Goal: Check status

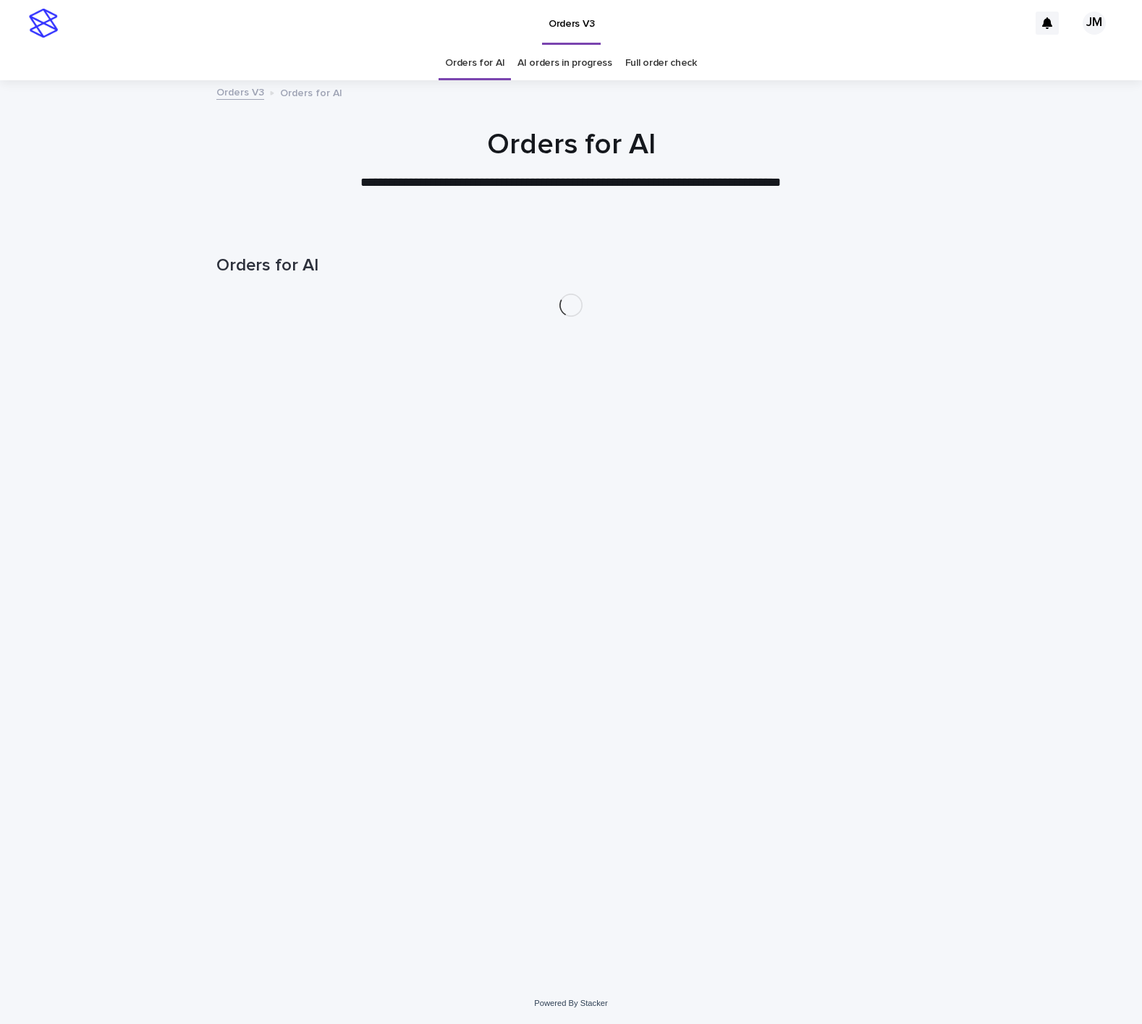
click at [571, 76] on link "AI orders in progress" at bounding box center [564, 63] width 95 height 34
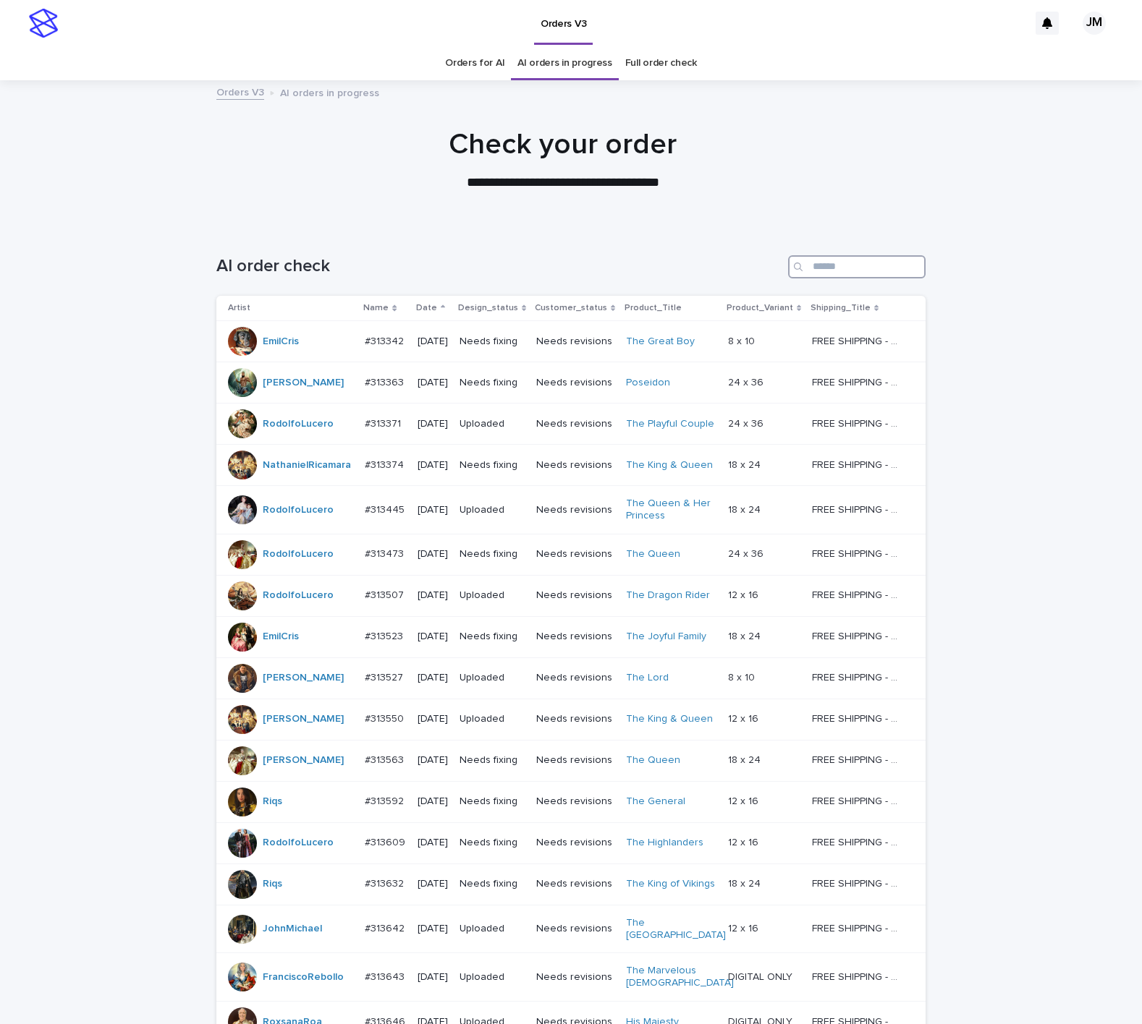
click at [857, 271] on input "Search" at bounding box center [856, 266] width 137 height 23
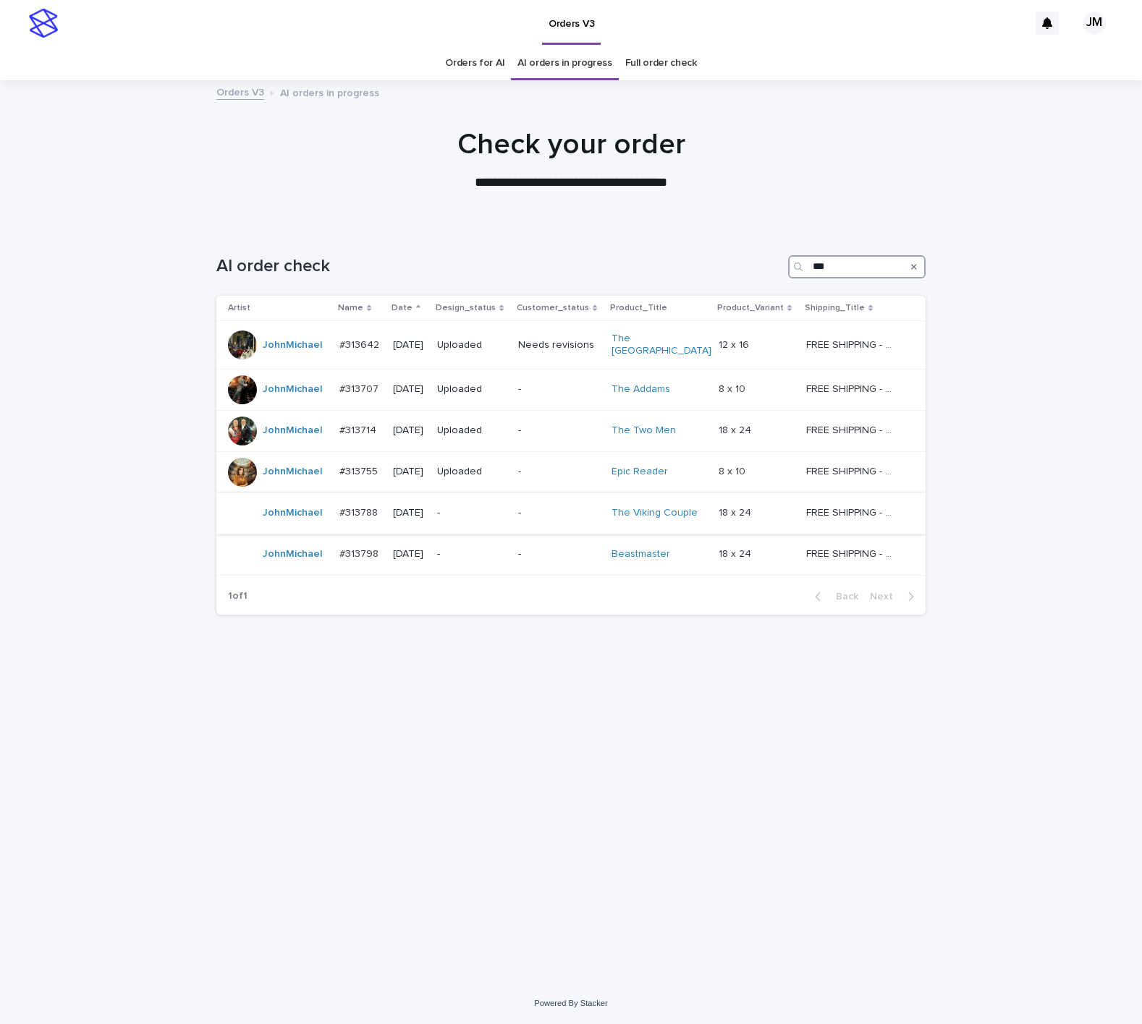
type input "***"
click at [487, 507] on p "-" at bounding box center [471, 513] width 69 height 12
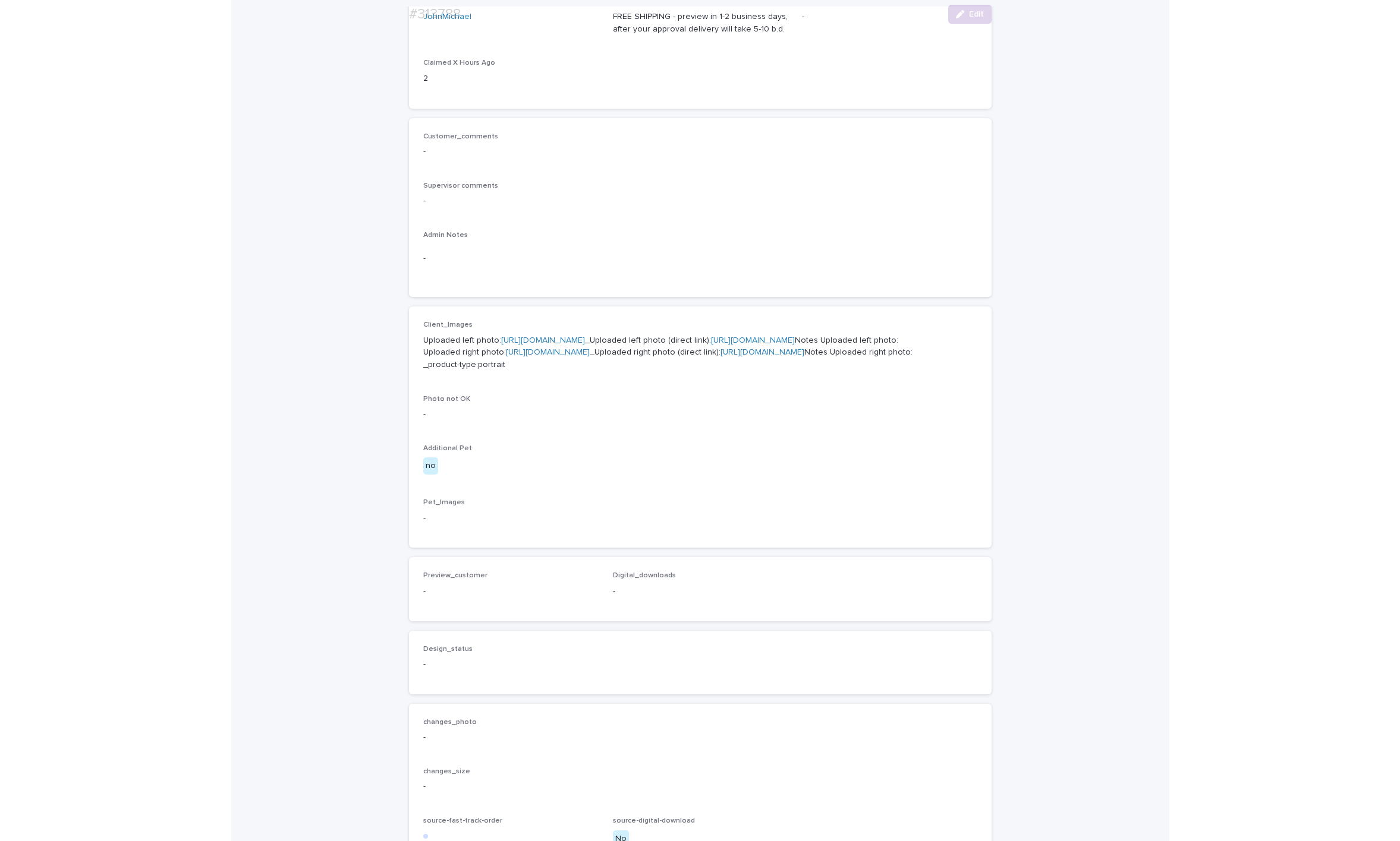
scroll to position [356, 0]
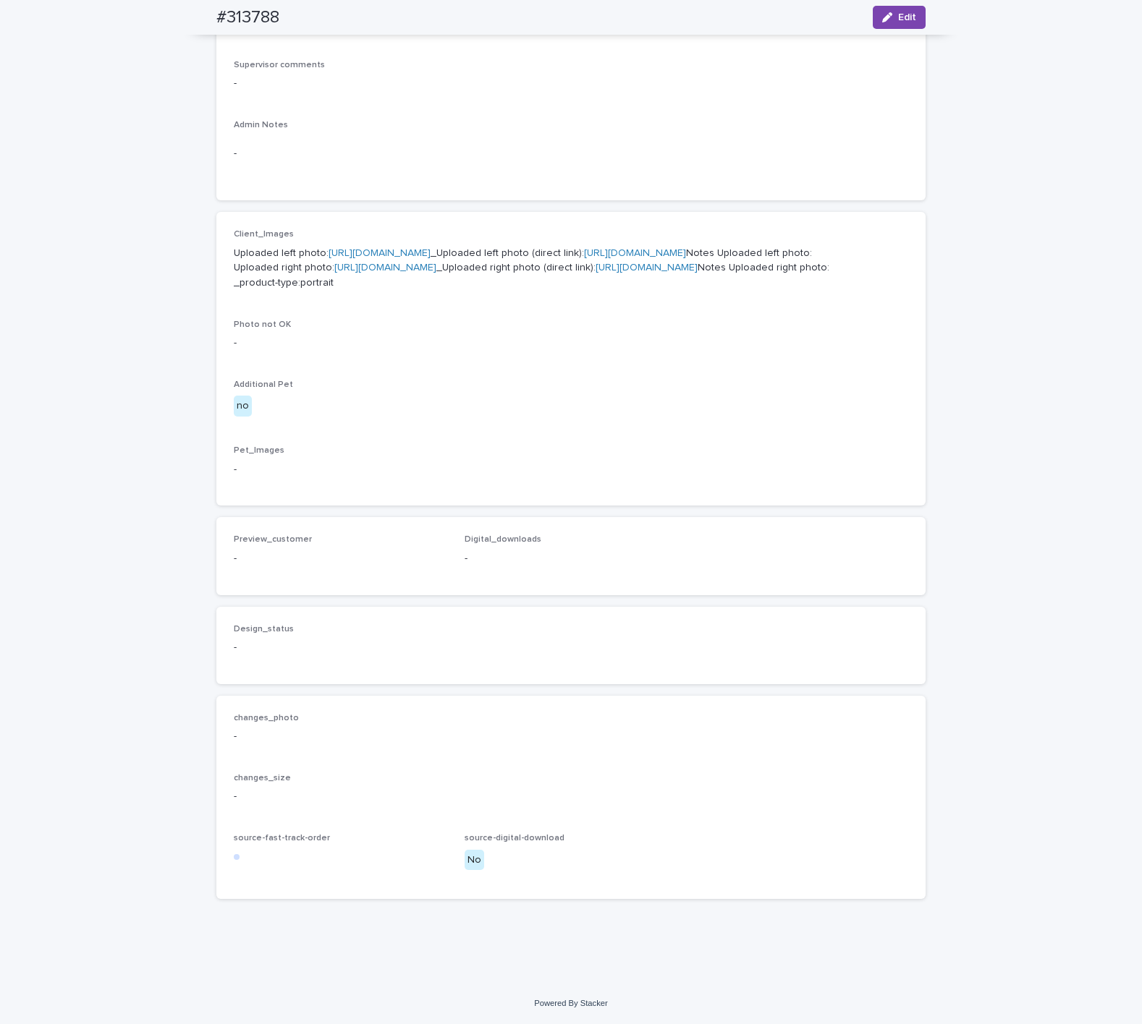
click at [612, 258] on link "[URL][DOMAIN_NAME]" at bounding box center [635, 253] width 102 height 10
click at [595, 273] on link "[URL][DOMAIN_NAME]" at bounding box center [646, 268] width 102 height 10
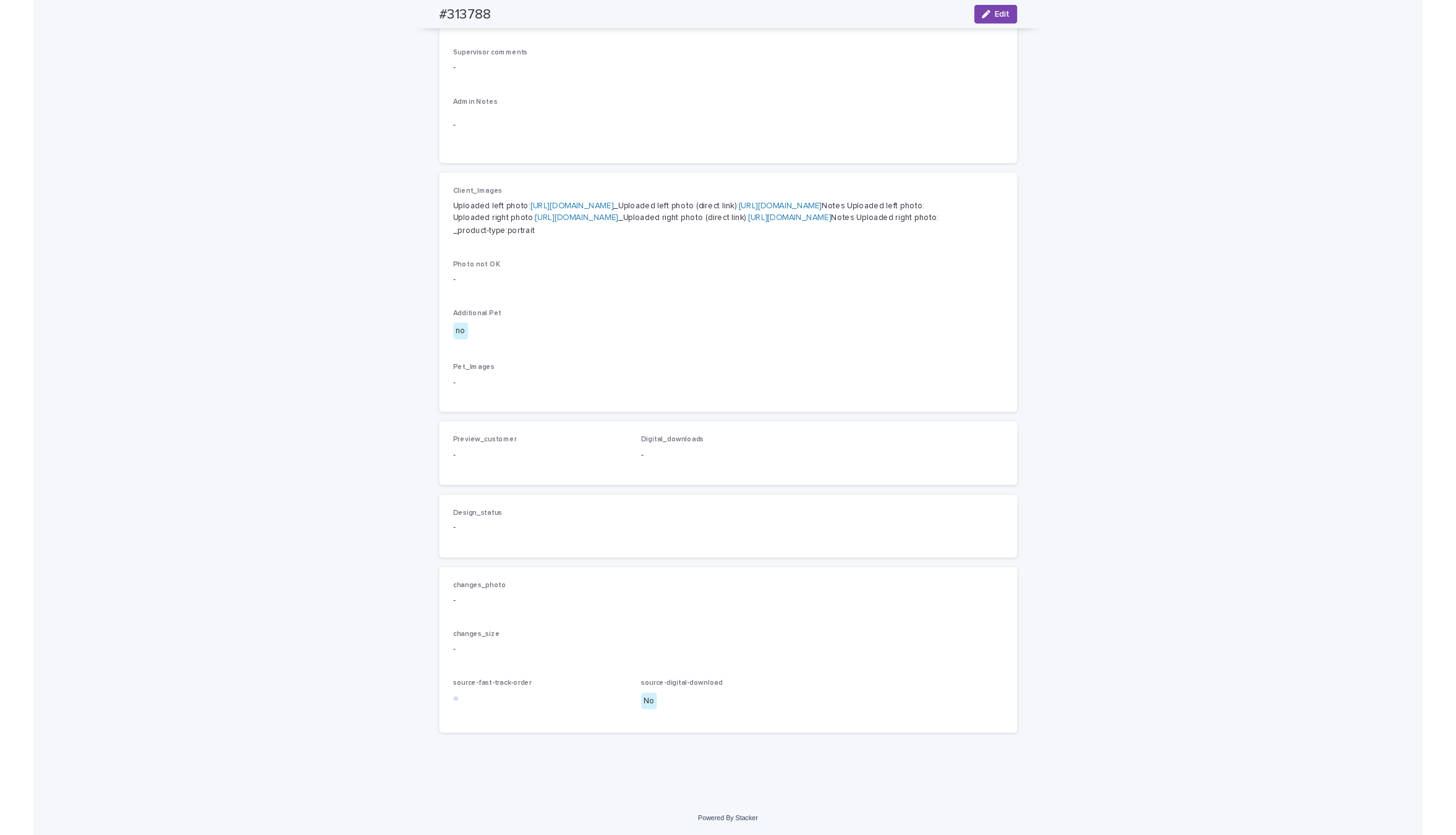
scroll to position [0, 0]
